Goal: Task Accomplishment & Management: Manage account settings

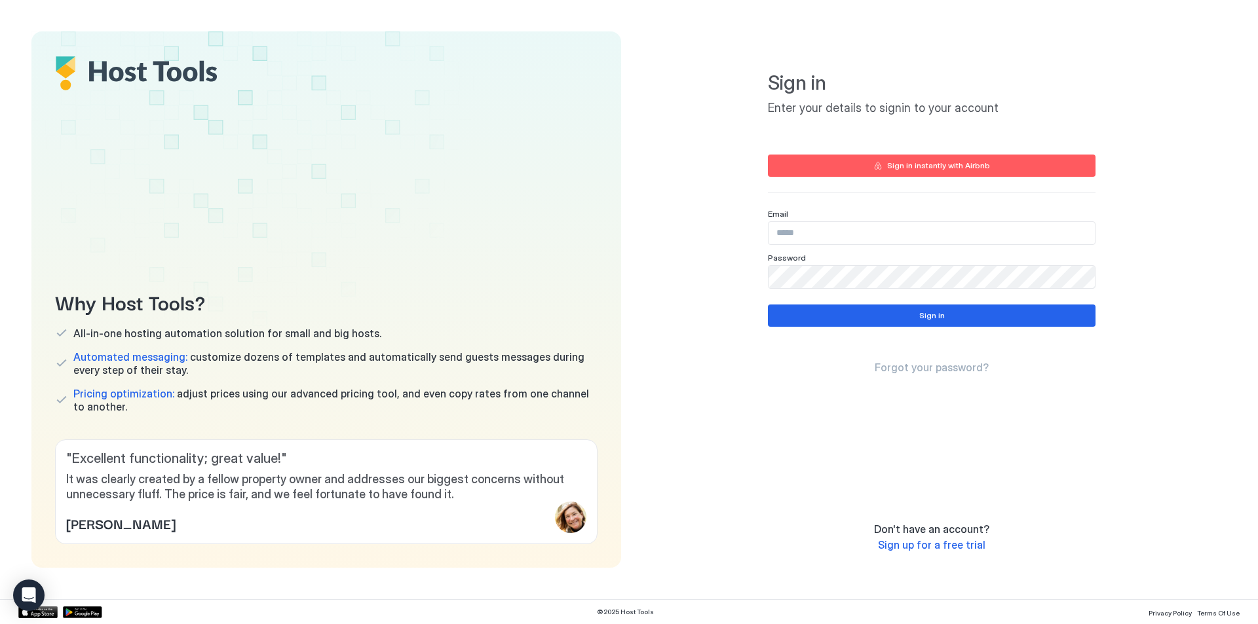
type input "**********"
click at [953, 319] on button "Sign in" at bounding box center [932, 316] width 328 height 22
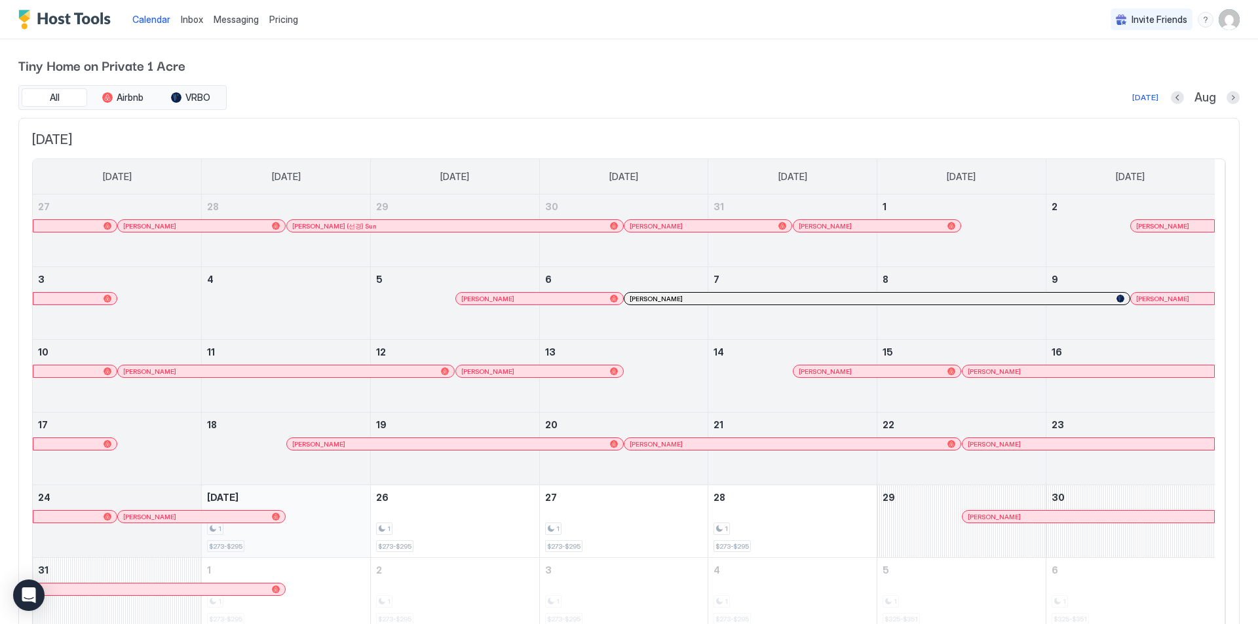
click at [320, 518] on div "1 $273-$295" at bounding box center [286, 522] width 158 height 62
click at [322, 517] on div "1 $273-$295" at bounding box center [286, 522] width 158 height 62
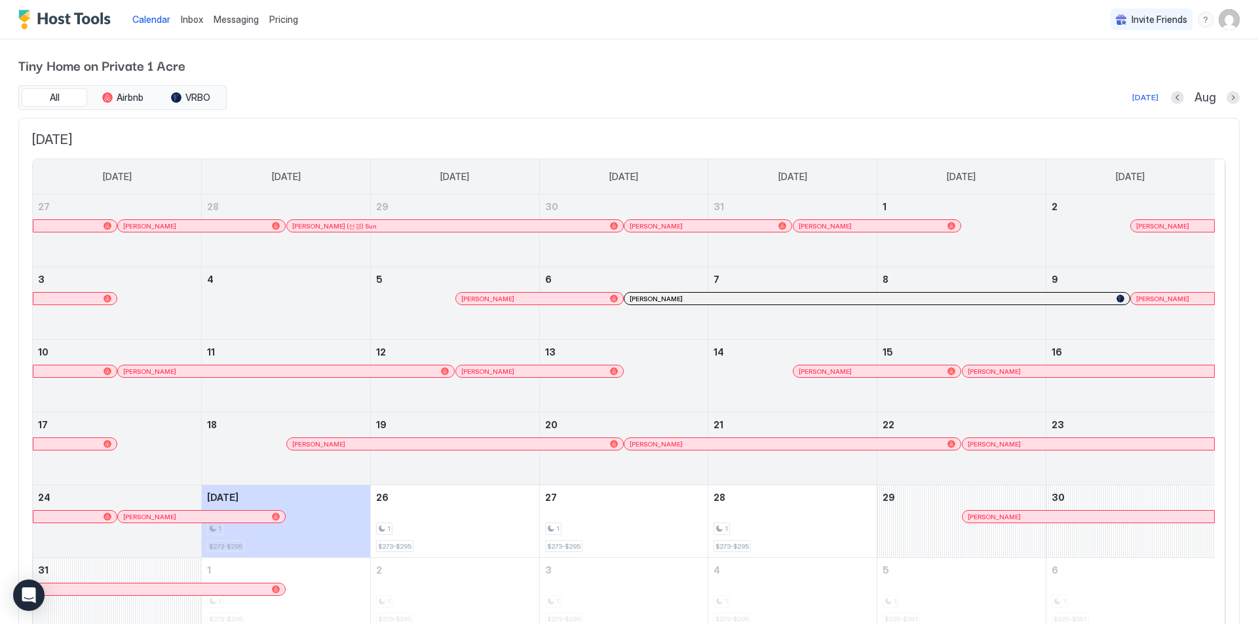
click at [286, 10] on div "Pricing" at bounding box center [283, 20] width 39 height 22
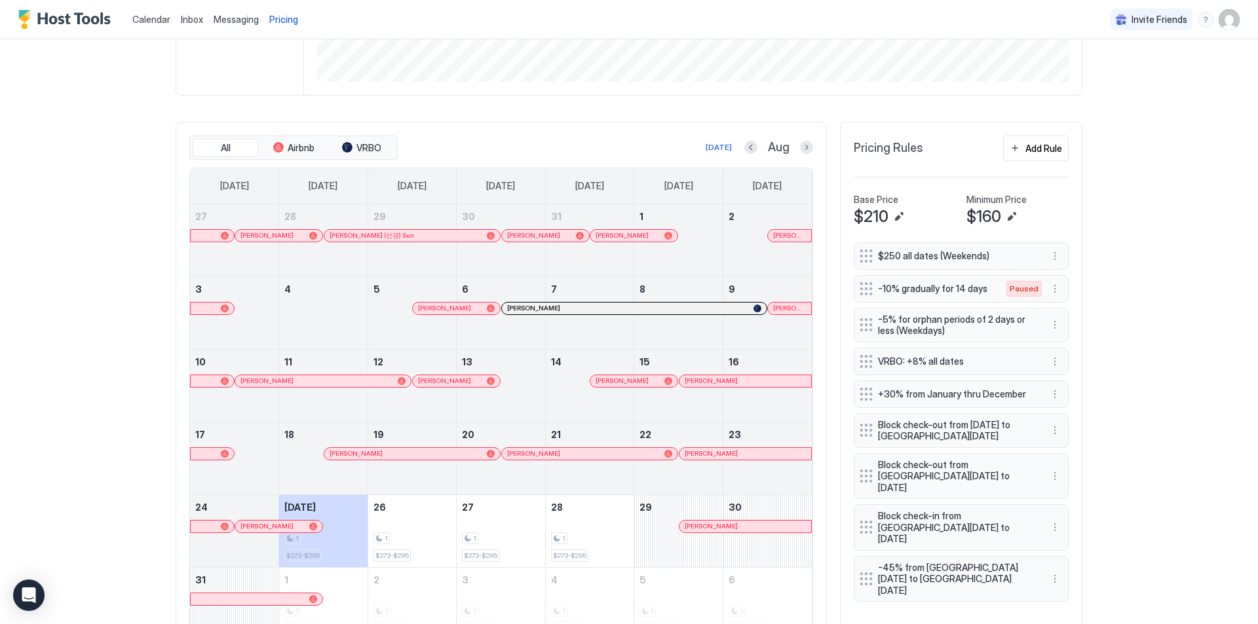
scroll to position [323, 0]
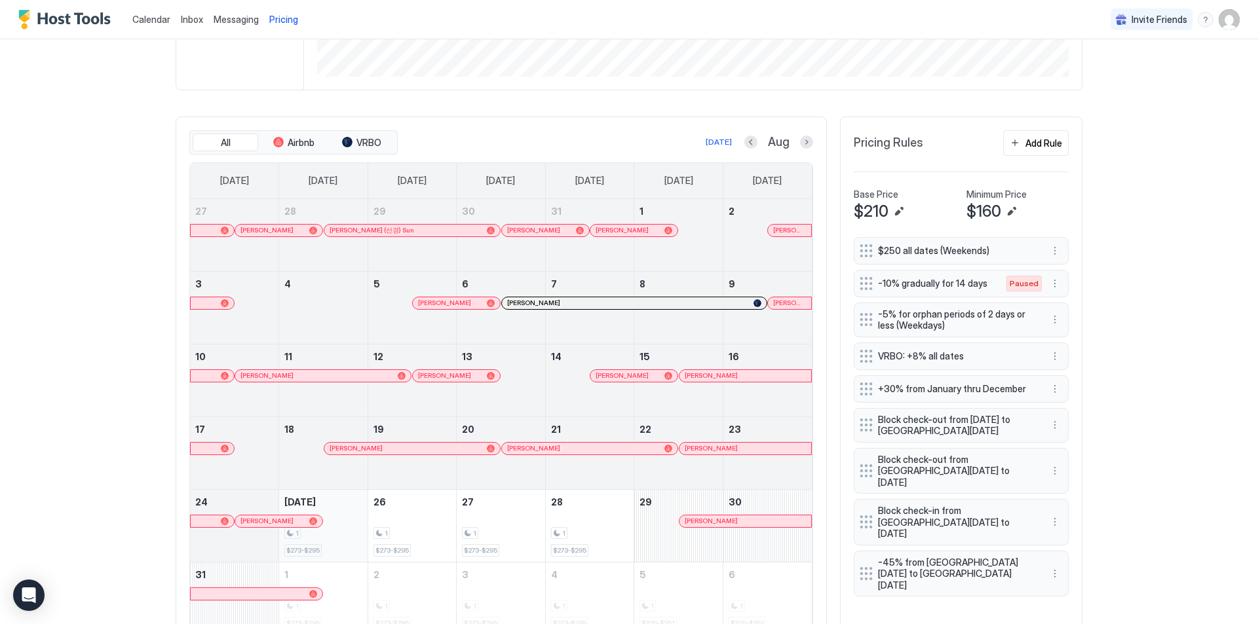
click at [335, 515] on div "1 $273-$295" at bounding box center [323, 526] width 78 height 62
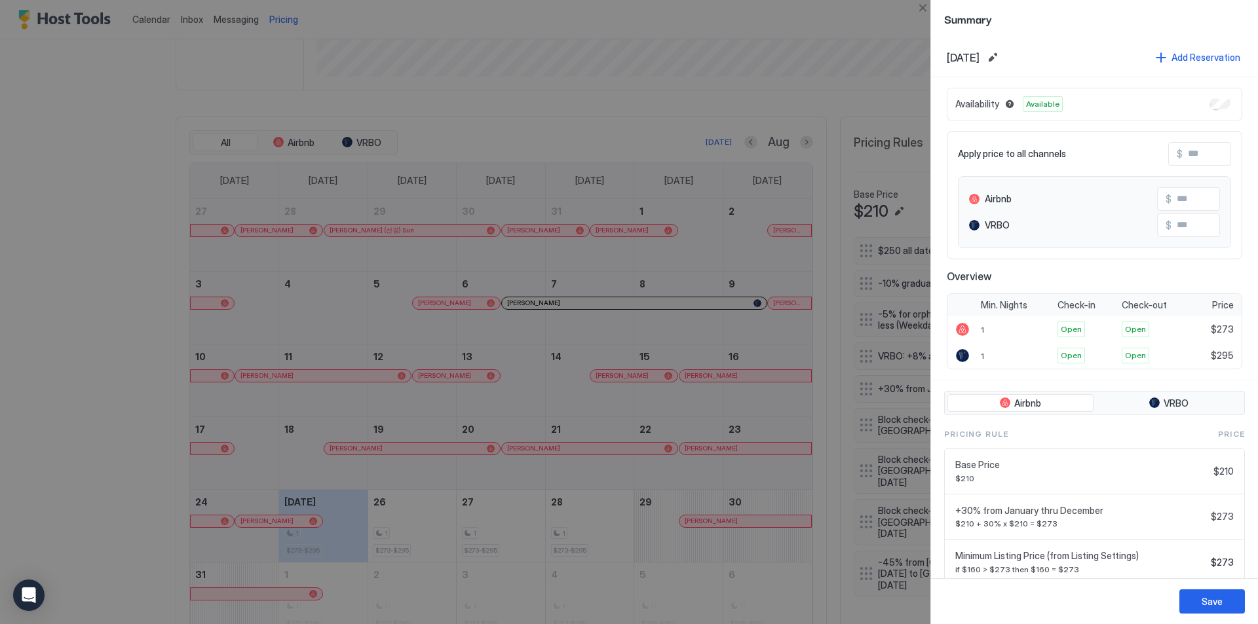
click at [1199, 107] on div "Availability Available" at bounding box center [1093, 104] width 295 height 33
drag, startPoint x: 1199, startPoint y: 107, endPoint x: 1247, endPoint y: 92, distance: 50.3
click at [1247, 92] on div "Availability Available Apply price to all channels $ Airbnb $ VRBO $ Overview M…" at bounding box center [1094, 228] width 327 height 303
click at [1210, 107] on div "Availability Available Apply price to all channels $ Airbnb $ VRBO $ Overview M…" at bounding box center [1094, 228] width 327 height 303
click at [1210, 595] on div "Save" at bounding box center [1211, 602] width 21 height 14
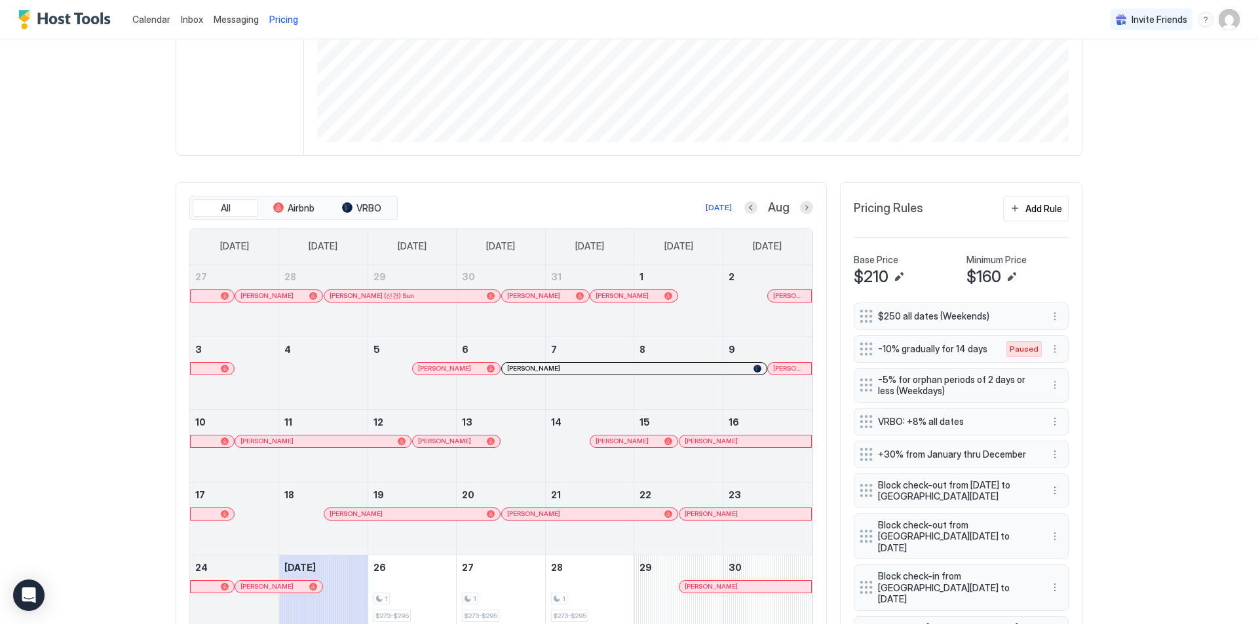
scroll to position [271, 0]
